Goal: Information Seeking & Learning: Learn about a topic

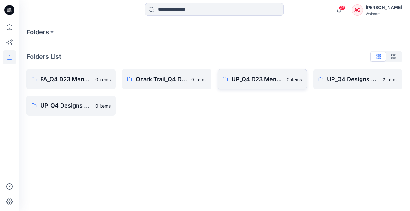
click at [277, 85] on link "UP_Q4 D23 Mens Outerwear 0 items" at bounding box center [262, 79] width 89 height 20
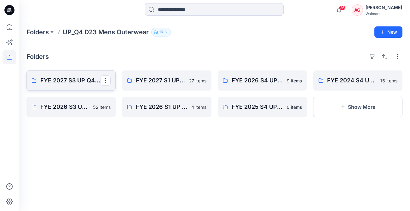
click at [82, 80] on p "FYE 2027 S3 UP Q4 Men's Outerwear" at bounding box center [70, 80] width 60 height 9
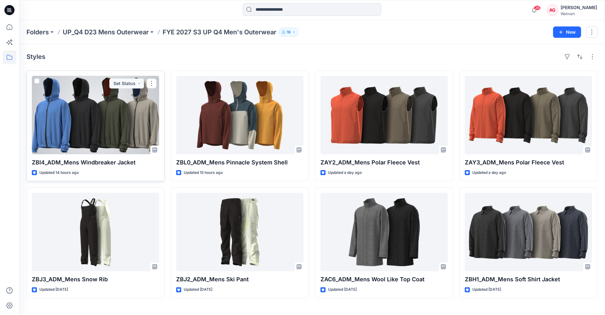
click at [102, 113] on div at bounding box center [95, 115] width 127 height 78
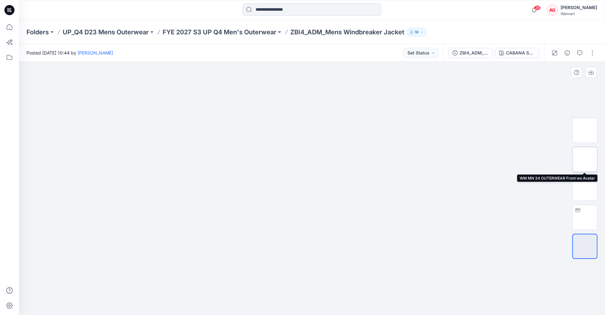
click at [334, 159] on img at bounding box center [585, 159] width 0 height 0
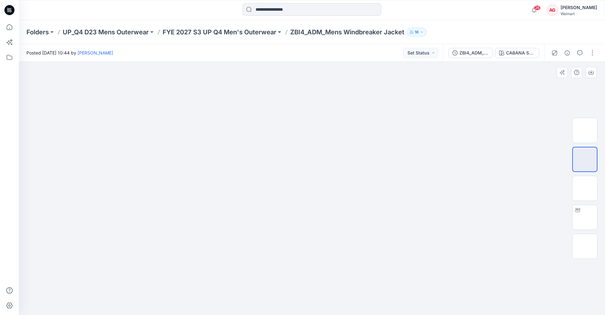
drag, startPoint x: 320, startPoint y: 103, endPoint x: 318, endPoint y: 159, distance: 56.5
click at [318, 159] on img at bounding box center [311, 188] width 315 height 253
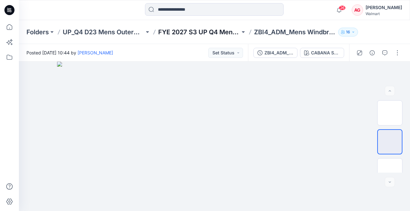
click at [185, 28] on p "FYE 2027 S3 UP Q4 Men's Outerwear" at bounding box center [199, 32] width 82 height 9
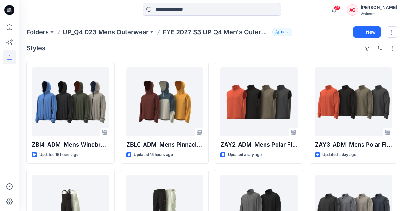
scroll to position [30, 0]
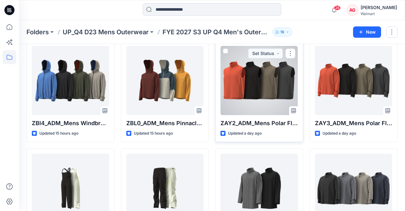
click at [280, 87] on div at bounding box center [260, 80] width 78 height 69
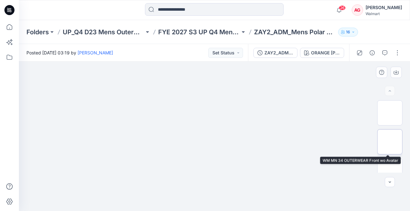
click at [334, 142] on img at bounding box center [390, 142] width 0 height 0
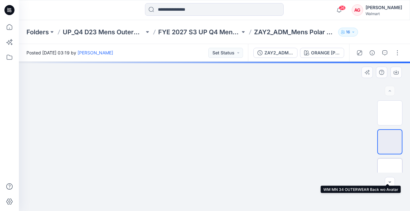
click at [334, 171] on img at bounding box center [390, 171] width 0 height 0
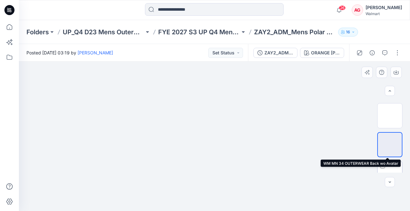
scroll to position [69, 0]
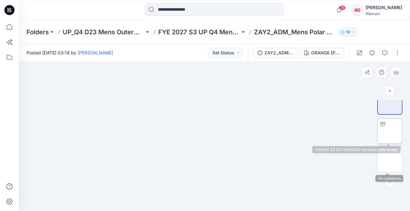
click at [334, 131] on img at bounding box center [390, 131] width 0 height 0
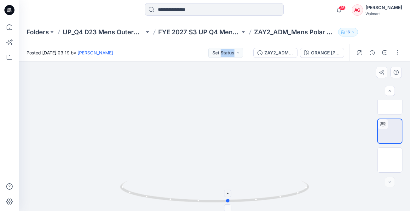
drag, startPoint x: 300, startPoint y: 193, endPoint x: 123, endPoint y: 195, distance: 177.4
click at [123, 195] on icon at bounding box center [215, 193] width 191 height 24
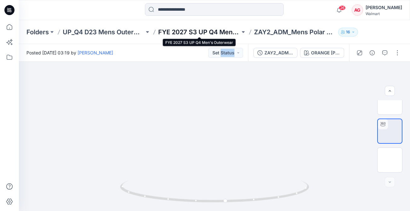
click at [212, 29] on p "FYE 2027 S3 UP Q4 Men's Outerwear" at bounding box center [199, 32] width 82 height 9
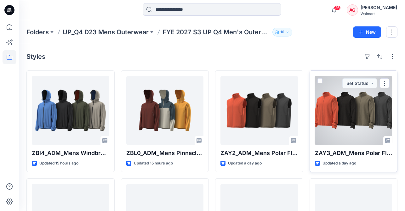
click at [334, 114] on div at bounding box center [354, 110] width 78 height 69
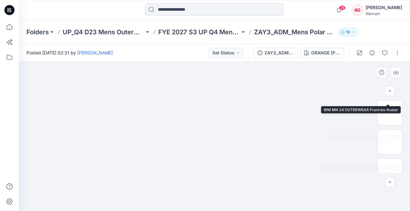
scroll to position [69, 0]
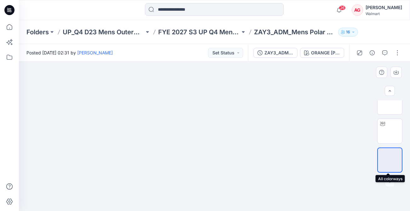
click at [334, 160] on img at bounding box center [390, 160] width 0 height 0
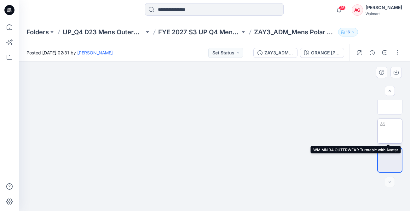
click at [334, 131] on img at bounding box center [390, 131] width 0 height 0
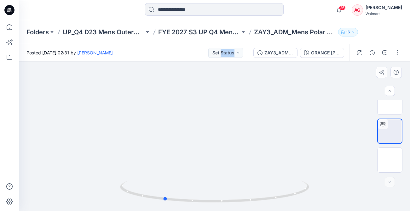
drag, startPoint x: 286, startPoint y: 198, endPoint x: 71, endPoint y: 185, distance: 215.9
click at [63, 190] on div at bounding box center [214, 137] width 391 height 150
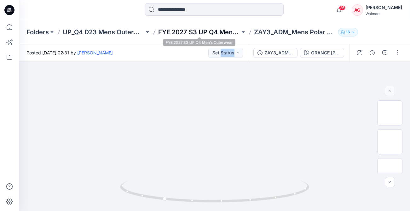
click at [198, 32] on p "FYE 2027 S3 UP Q4 Men's Outerwear" at bounding box center [199, 32] width 82 height 9
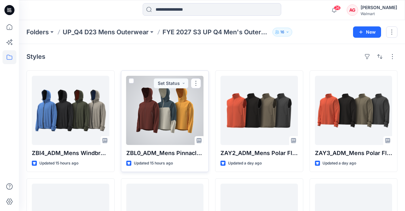
click at [166, 121] on div at bounding box center [165, 110] width 78 height 69
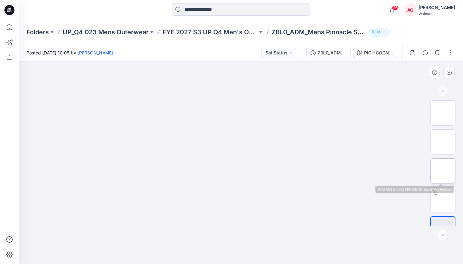
click at [334, 171] on img at bounding box center [443, 171] width 0 height 0
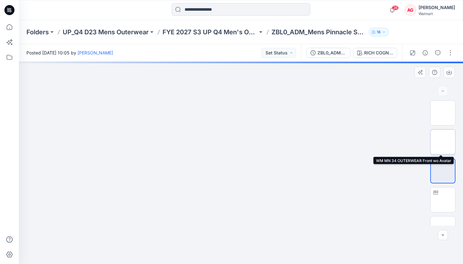
click at [334, 142] on img at bounding box center [443, 142] width 0 height 0
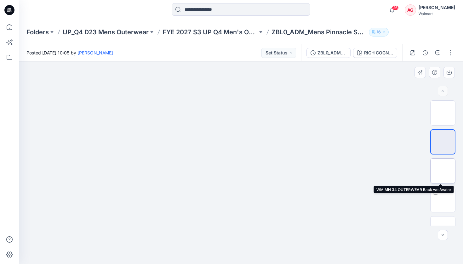
click at [334, 171] on img at bounding box center [443, 171] width 0 height 0
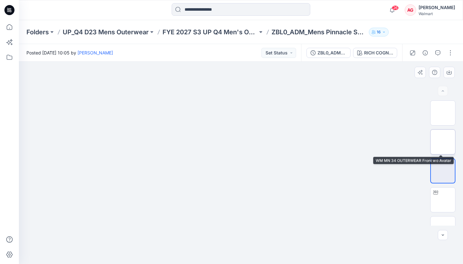
click at [334, 142] on img at bounding box center [443, 142] width 0 height 0
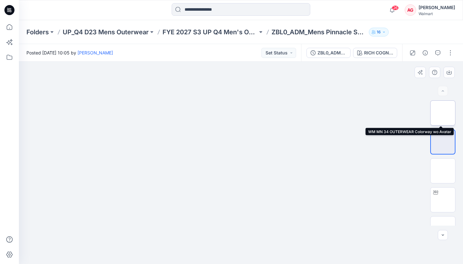
click at [334, 113] on img at bounding box center [443, 113] width 0 height 0
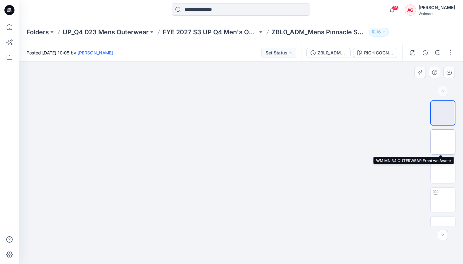
click at [334, 142] on img at bounding box center [443, 142] width 0 height 0
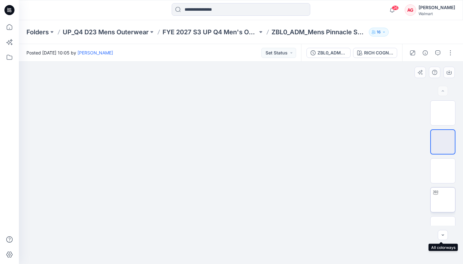
click at [334, 200] on img at bounding box center [443, 200] width 0 height 0
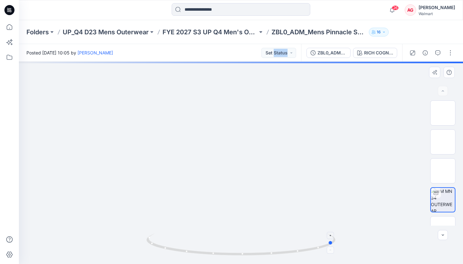
drag, startPoint x: 334, startPoint y: 244, endPoint x: 250, endPoint y: 246, distance: 83.8
click at [238, 211] on icon at bounding box center [242, 246] width 191 height 24
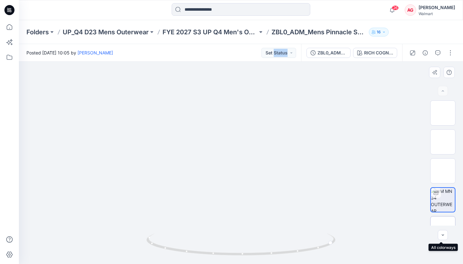
click at [334, 211] on div at bounding box center [442, 228] width 25 height 25
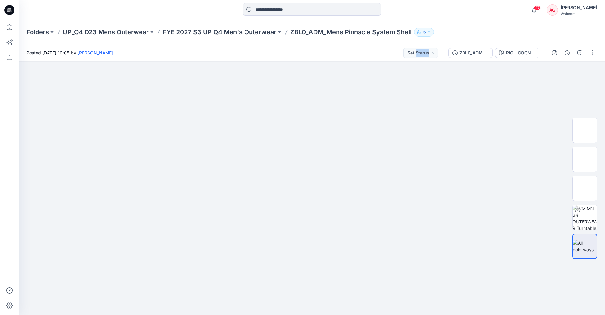
click at [13, 8] on icon at bounding box center [9, 10] width 10 height 10
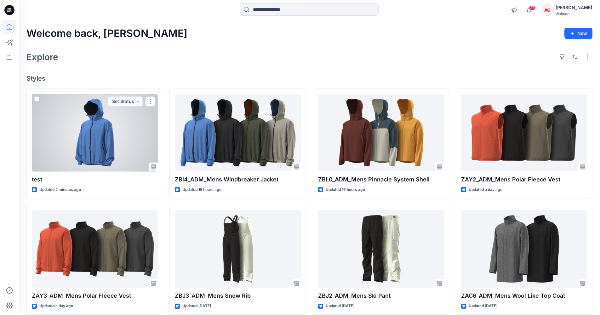
click at [117, 145] on div at bounding box center [95, 133] width 126 height 78
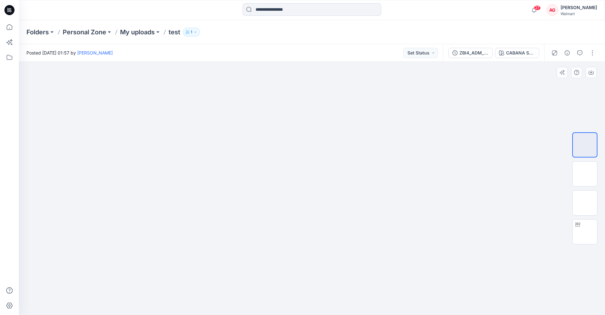
drag, startPoint x: 308, startPoint y: 126, endPoint x: 313, endPoint y: 163, distance: 37.2
click at [303, 47] on img at bounding box center [311, 47] width 315 height 0
click at [334, 211] on img at bounding box center [585, 232] width 0 height 0
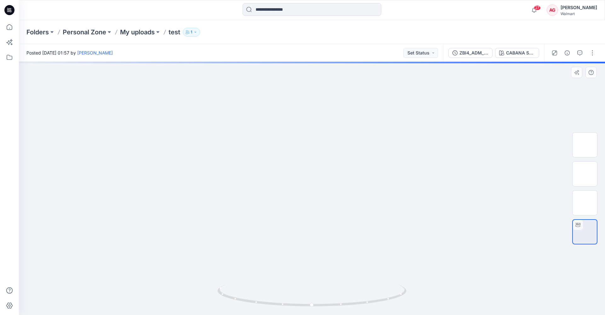
drag, startPoint x: 320, startPoint y: 130, endPoint x: 316, endPoint y: 148, distance: 18.4
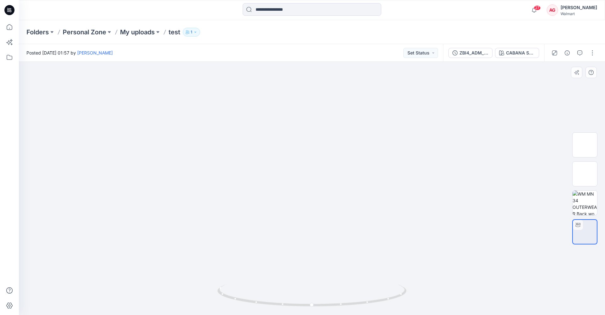
drag, startPoint x: 323, startPoint y: 145, endPoint x: 317, endPoint y: 169, distance: 24.6
click at [317, 3] on img at bounding box center [312, 3] width 530 height 0
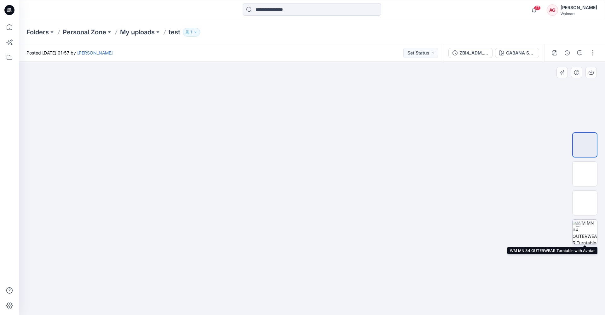
click at [410, 211] on img at bounding box center [585, 232] width 25 height 25
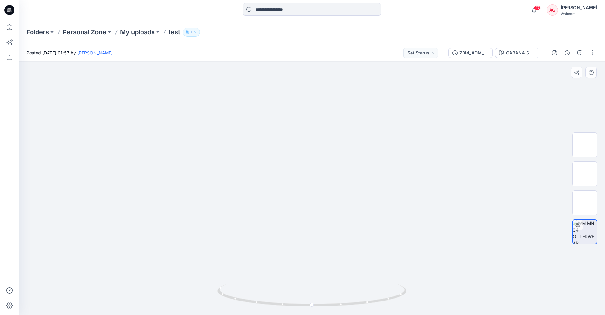
drag, startPoint x: 314, startPoint y: 118, endPoint x: 304, endPoint y: 167, distance: 50.2
drag, startPoint x: 373, startPoint y: 301, endPoint x: 207, endPoint y: 290, distance: 166.5
click at [207, 211] on div at bounding box center [312, 188] width 586 height 253
click at [410, 203] on img at bounding box center [585, 203] width 0 height 0
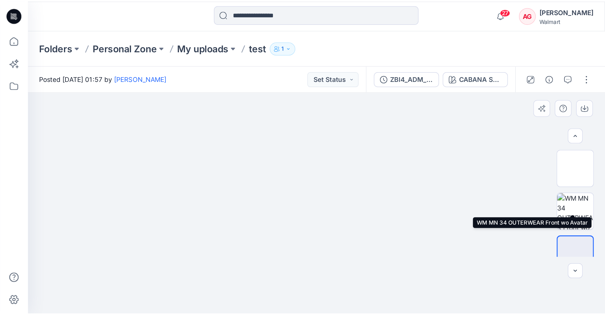
scroll to position [40, 0]
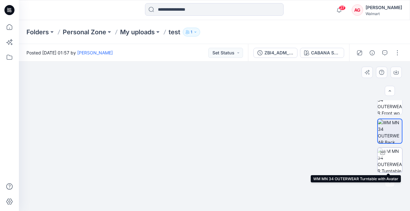
click at [387, 161] on img at bounding box center [390, 160] width 25 height 25
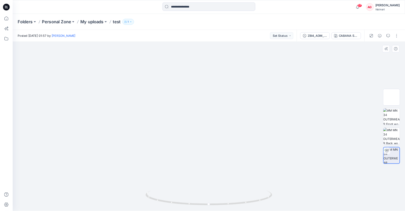
scroll to position [0, 0]
click at [36, 29] on p "Folders" at bounding box center [37, 32] width 22 height 9
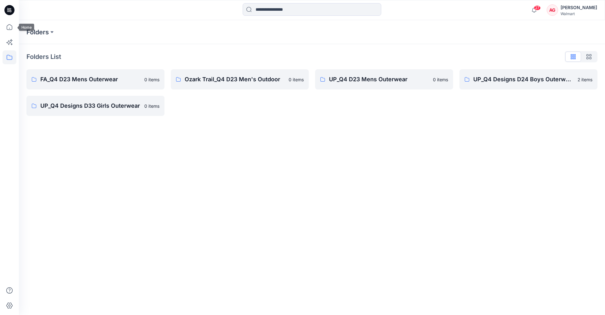
click at [10, 15] on icon at bounding box center [9, 10] width 10 height 10
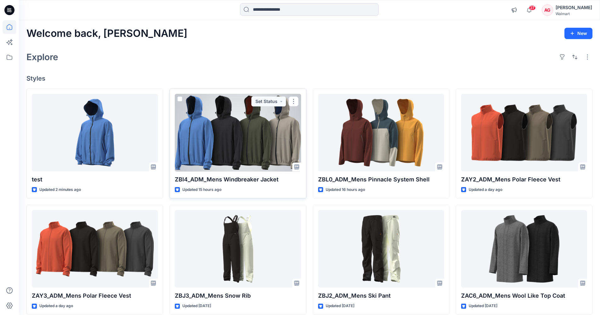
click at [263, 148] on div at bounding box center [238, 133] width 126 height 78
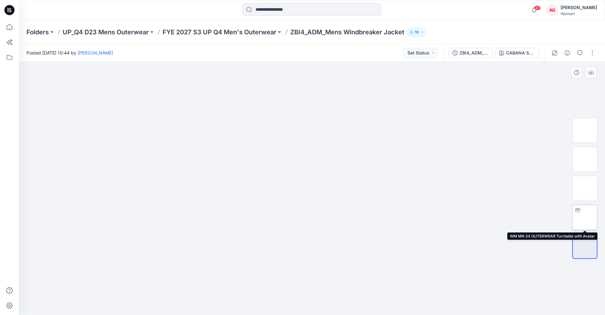
click at [410, 211] on img at bounding box center [585, 217] width 0 height 0
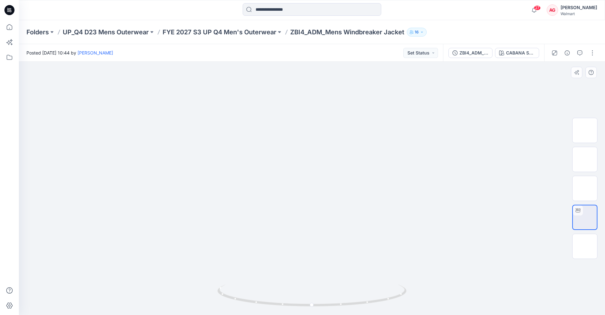
drag, startPoint x: 326, startPoint y: 87, endPoint x: 326, endPoint y: 155, distance: 67.8
drag, startPoint x: 326, startPoint y: 108, endPoint x: 323, endPoint y: 124, distance: 16.3
click at [323, 9] on img at bounding box center [312, 9] width 530 height 0
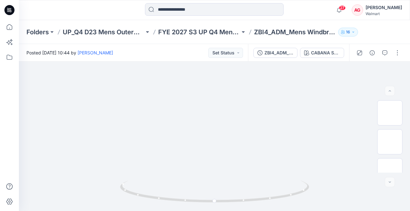
click at [7, 11] on icon at bounding box center [9, 10] width 10 height 10
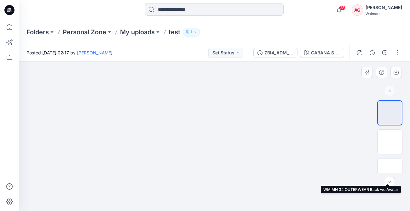
scroll to position [40, 0]
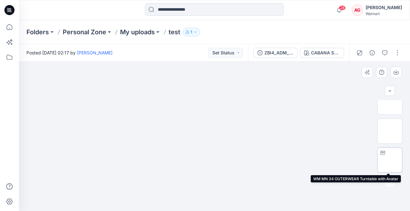
click at [390, 160] on img at bounding box center [390, 160] width 0 height 0
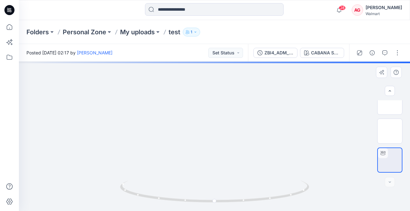
drag, startPoint x: 225, startPoint y: 91, endPoint x: 216, endPoint y: 159, distance: 68.7
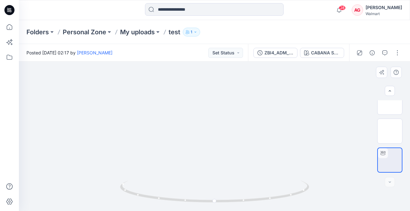
drag, startPoint x: 219, startPoint y: 100, endPoint x: 213, endPoint y: 134, distance: 35.2
drag, startPoint x: 201, startPoint y: 183, endPoint x: 197, endPoint y: 116, distance: 67.5
click at [197, 115] on div at bounding box center [214, 137] width 391 height 150
drag, startPoint x: 231, startPoint y: 153, endPoint x: 213, endPoint y: 101, distance: 55.3
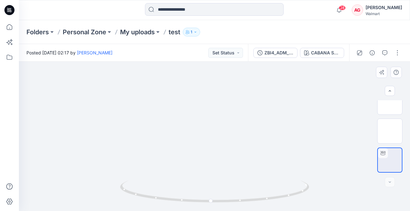
drag, startPoint x: 154, startPoint y: 108, endPoint x: 165, endPoint y: 180, distance: 73.3
click at [165, 180] on div at bounding box center [214, 137] width 391 height 150
drag, startPoint x: 247, startPoint y: 203, endPoint x: 78, endPoint y: 190, distance: 170.3
click at [78, 190] on div at bounding box center [214, 137] width 391 height 150
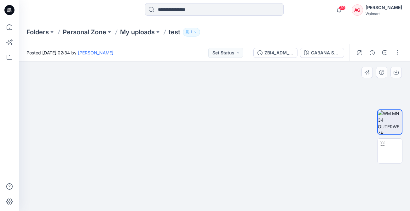
drag, startPoint x: 121, startPoint y: 127, endPoint x: 212, endPoint y: 158, distance: 96.8
click at [212, 10] on img at bounding box center [214, 10] width 315 height 0
click at [390, 151] on img at bounding box center [390, 151] width 0 height 0
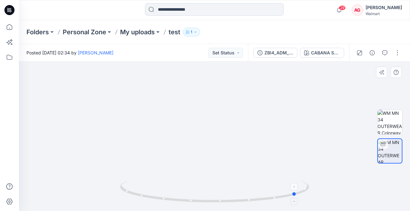
drag, startPoint x: 260, startPoint y: 200, endPoint x: 154, endPoint y: 202, distance: 106.5
click at [154, 202] on icon at bounding box center [215, 193] width 191 height 24
drag, startPoint x: 306, startPoint y: 189, endPoint x: 141, endPoint y: 197, distance: 165.6
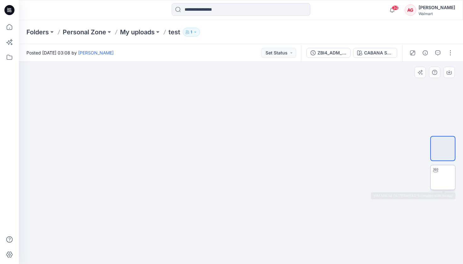
click at [410, 178] on img at bounding box center [443, 178] width 0 height 0
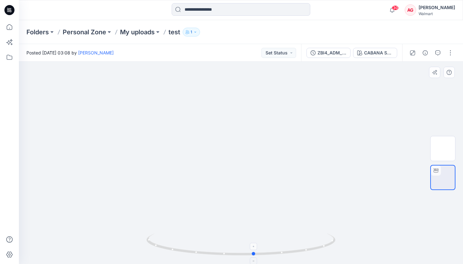
drag, startPoint x: 330, startPoint y: 237, endPoint x: 154, endPoint y: 245, distance: 176.0
click at [154, 211] on icon at bounding box center [242, 246] width 191 height 24
click at [410, 149] on img at bounding box center [443, 149] width 0 height 0
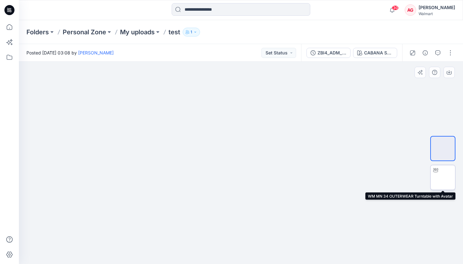
click at [410, 175] on div at bounding box center [436, 170] width 10 height 10
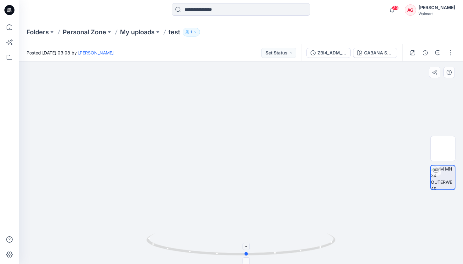
drag, startPoint x: 319, startPoint y: 247, endPoint x: 326, endPoint y: 251, distance: 7.6
click at [326, 211] on icon at bounding box center [242, 246] width 191 height 24
